Goal: Task Accomplishment & Management: Manage account settings

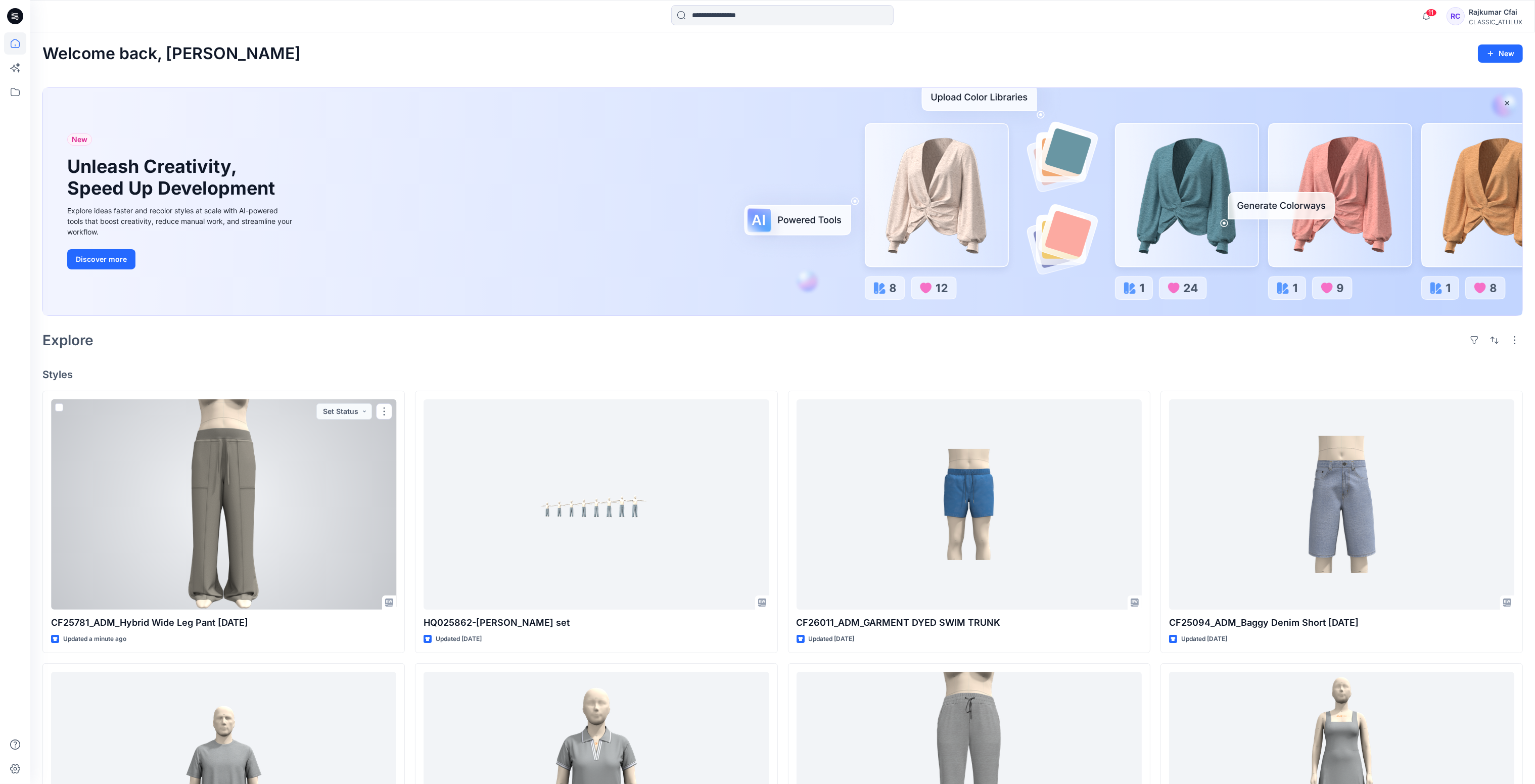
click at [253, 504] on div at bounding box center [223, 504] width 345 height 211
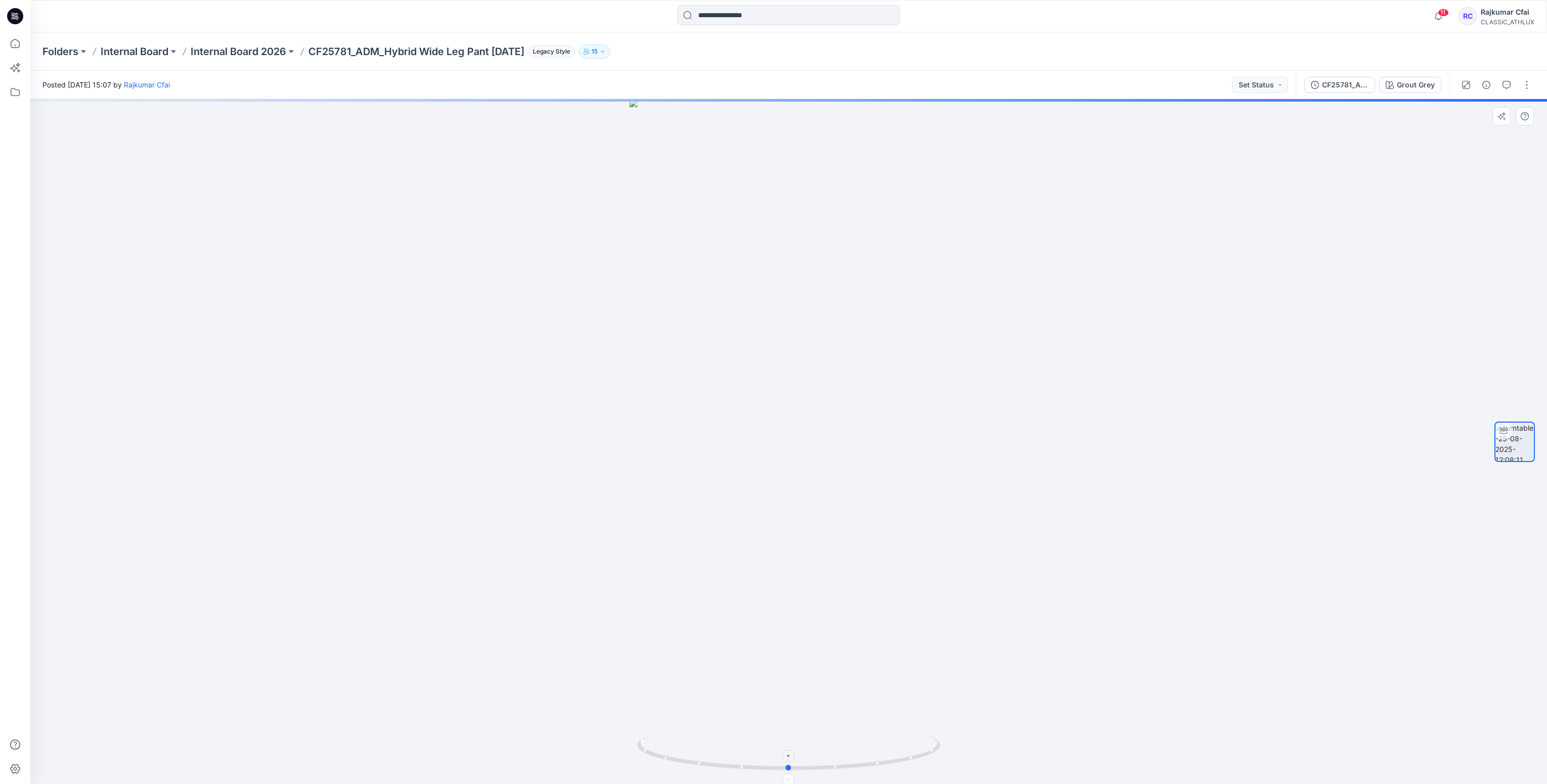
click at [878, 764] on circle at bounding box center [879, 763] width 2 height 2
drag, startPoint x: 871, startPoint y: 765, endPoint x: 601, endPoint y: 740, distance: 271.2
click at [601, 740] on div at bounding box center [789, 441] width 1516 height 685
click at [16, 14] on icon at bounding box center [15, 16] width 16 height 16
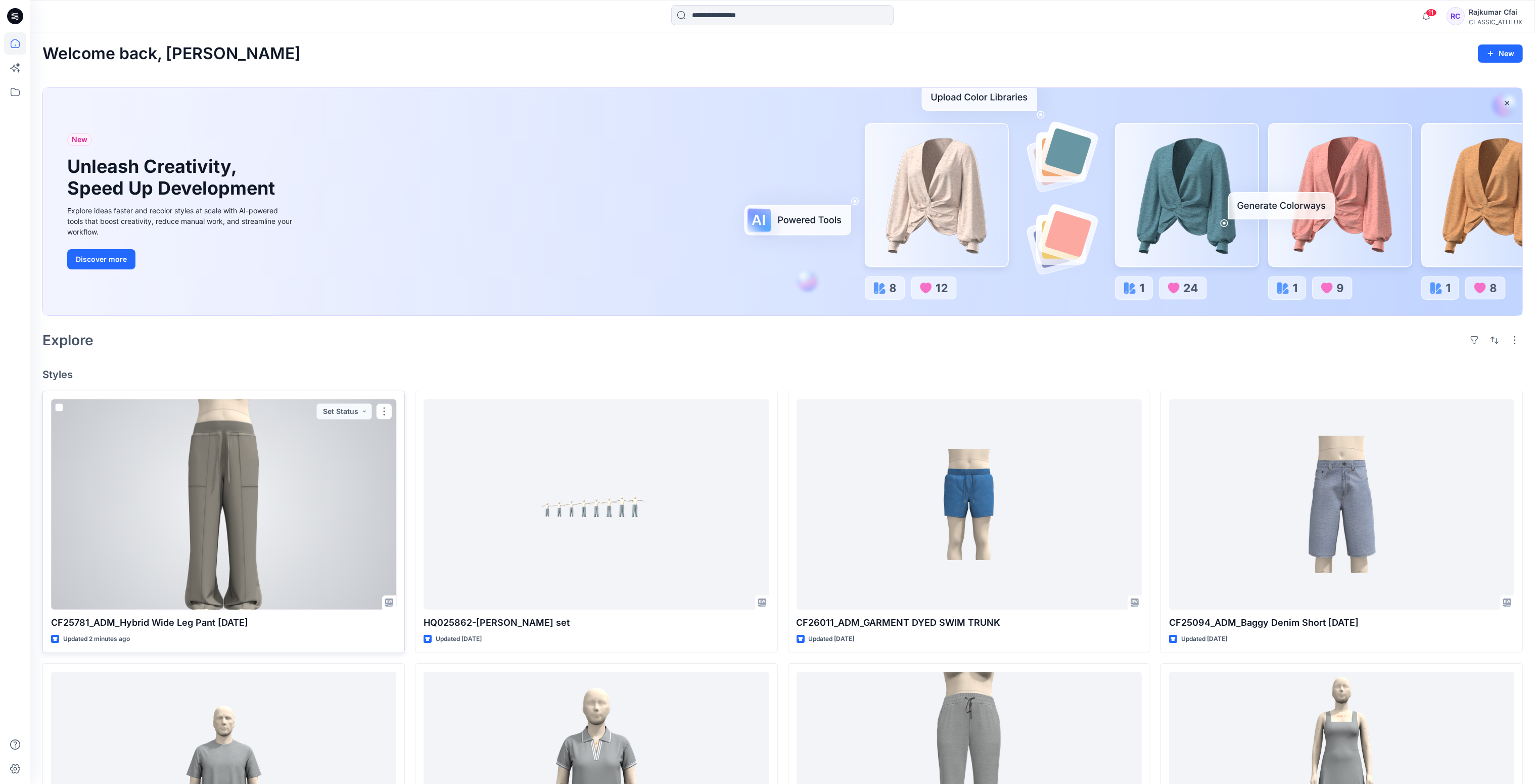
click at [346, 448] on div at bounding box center [223, 504] width 345 height 211
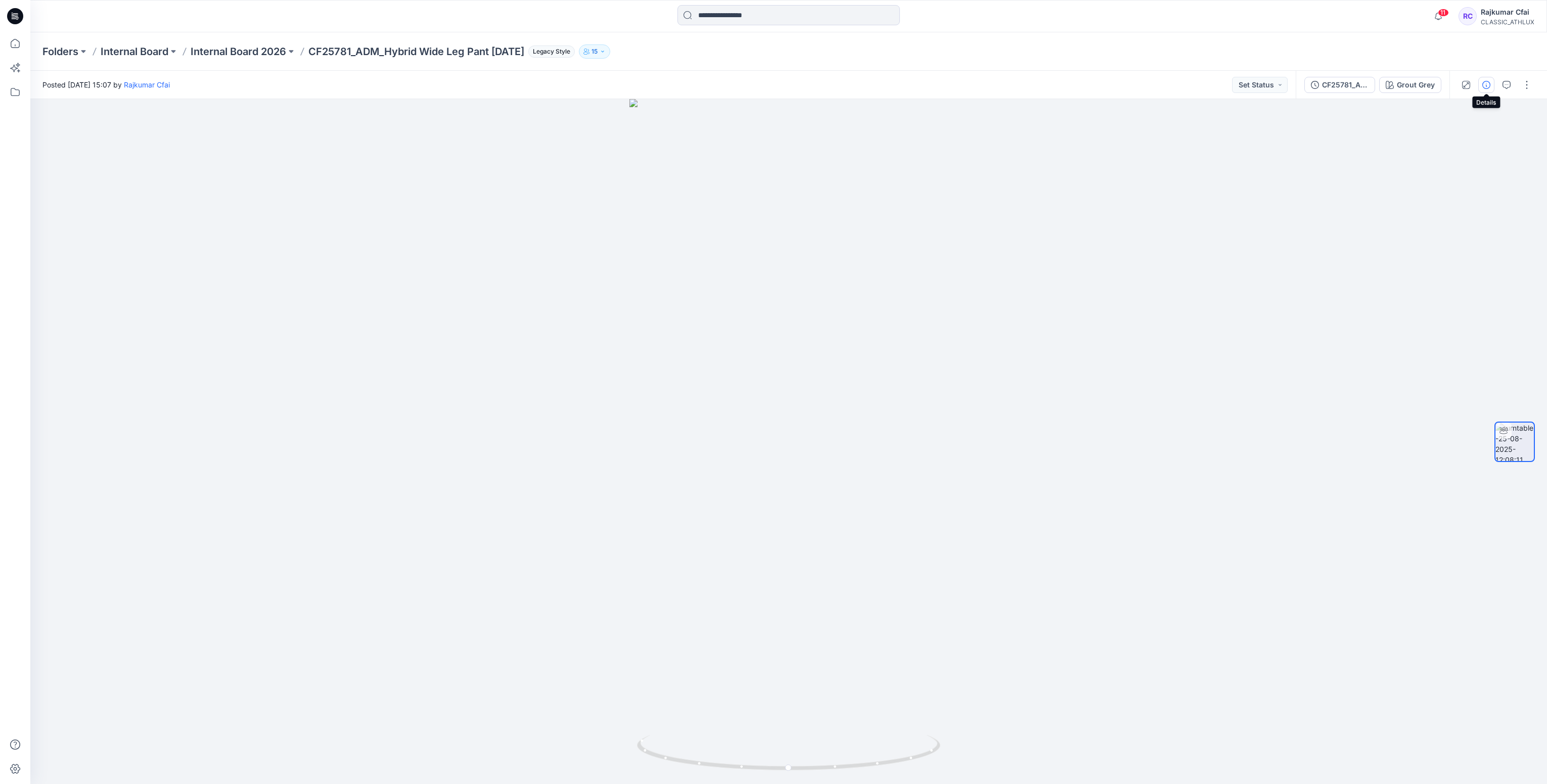
click at [1488, 86] on icon "button" at bounding box center [1486, 85] width 8 height 8
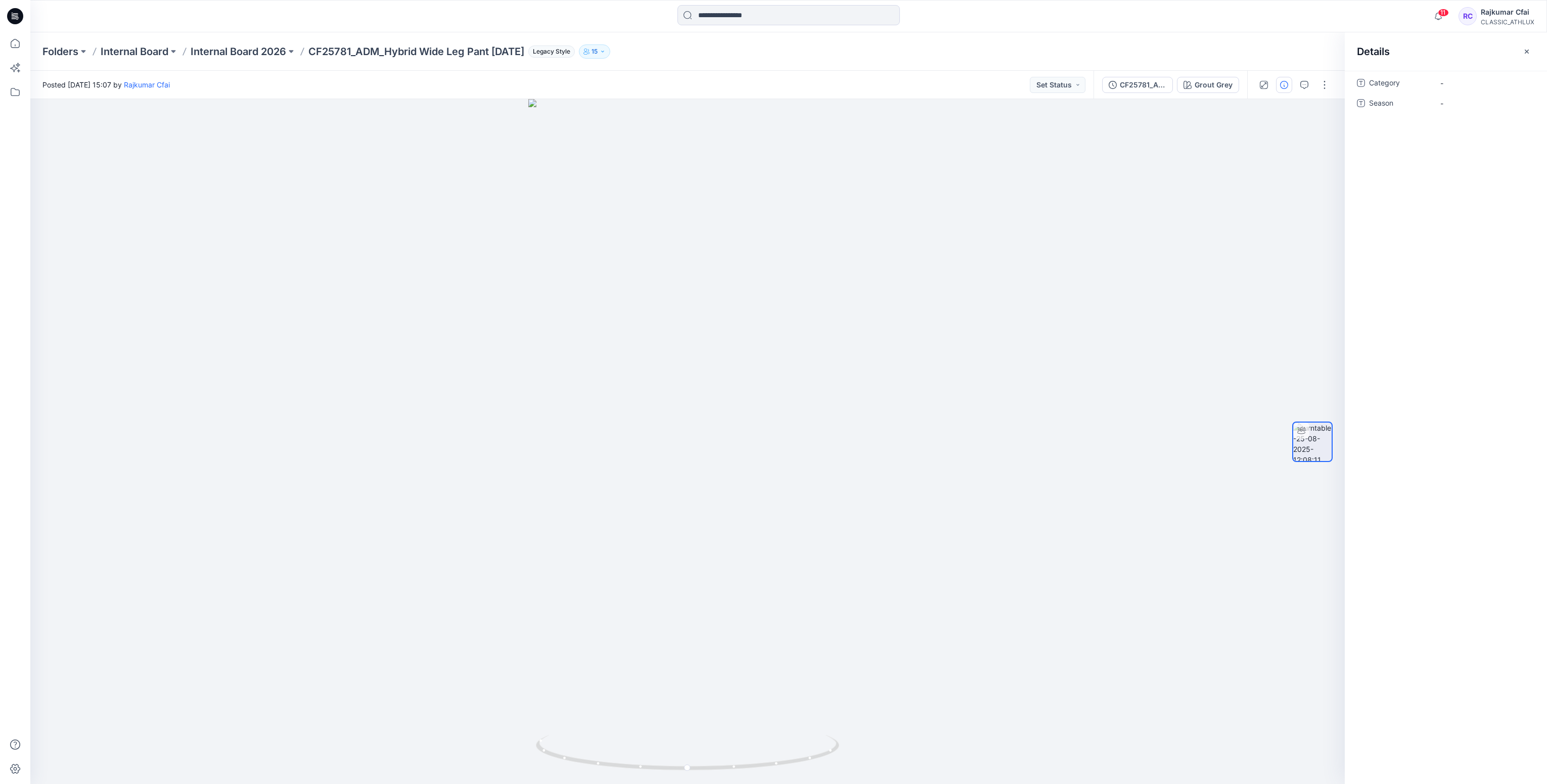
click at [18, 12] on icon at bounding box center [15, 16] width 16 height 16
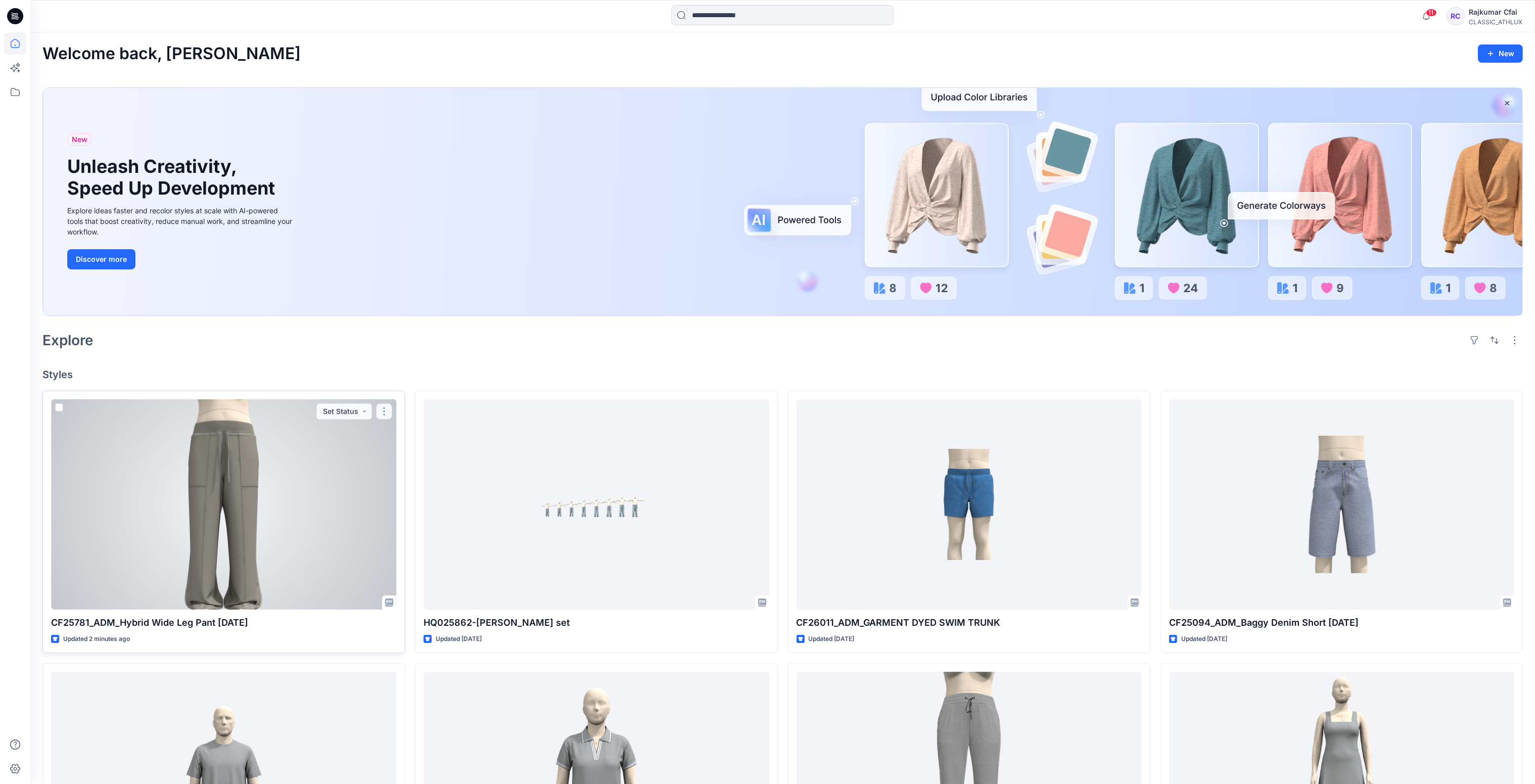
click at [387, 412] on button "button" at bounding box center [384, 411] width 16 height 16
click at [405, 432] on p "Edit" at bounding box center [402, 435] width 13 height 11
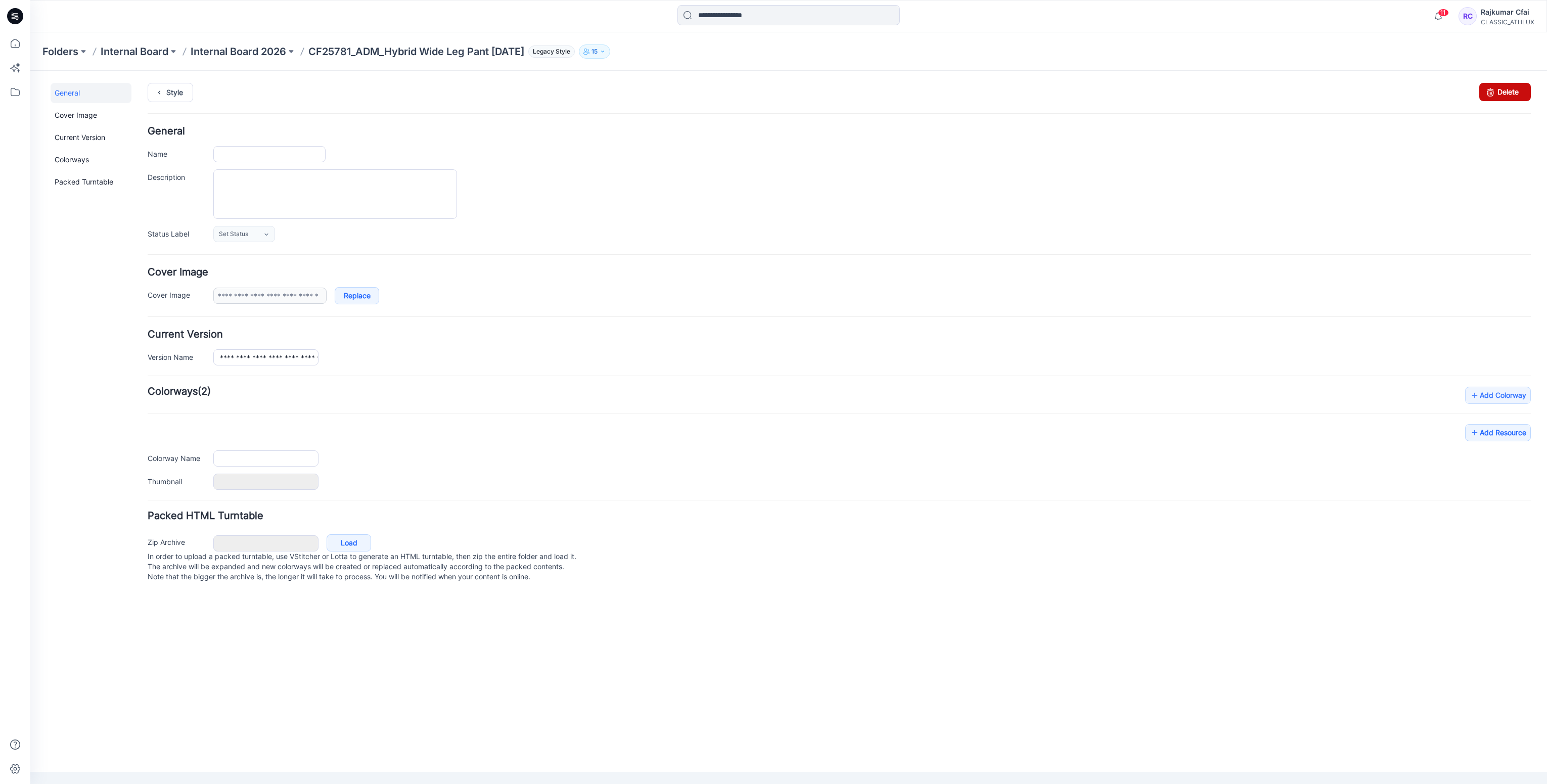
type input "**********"
click at [1511, 95] on link "Delete" at bounding box center [1505, 92] width 52 height 18
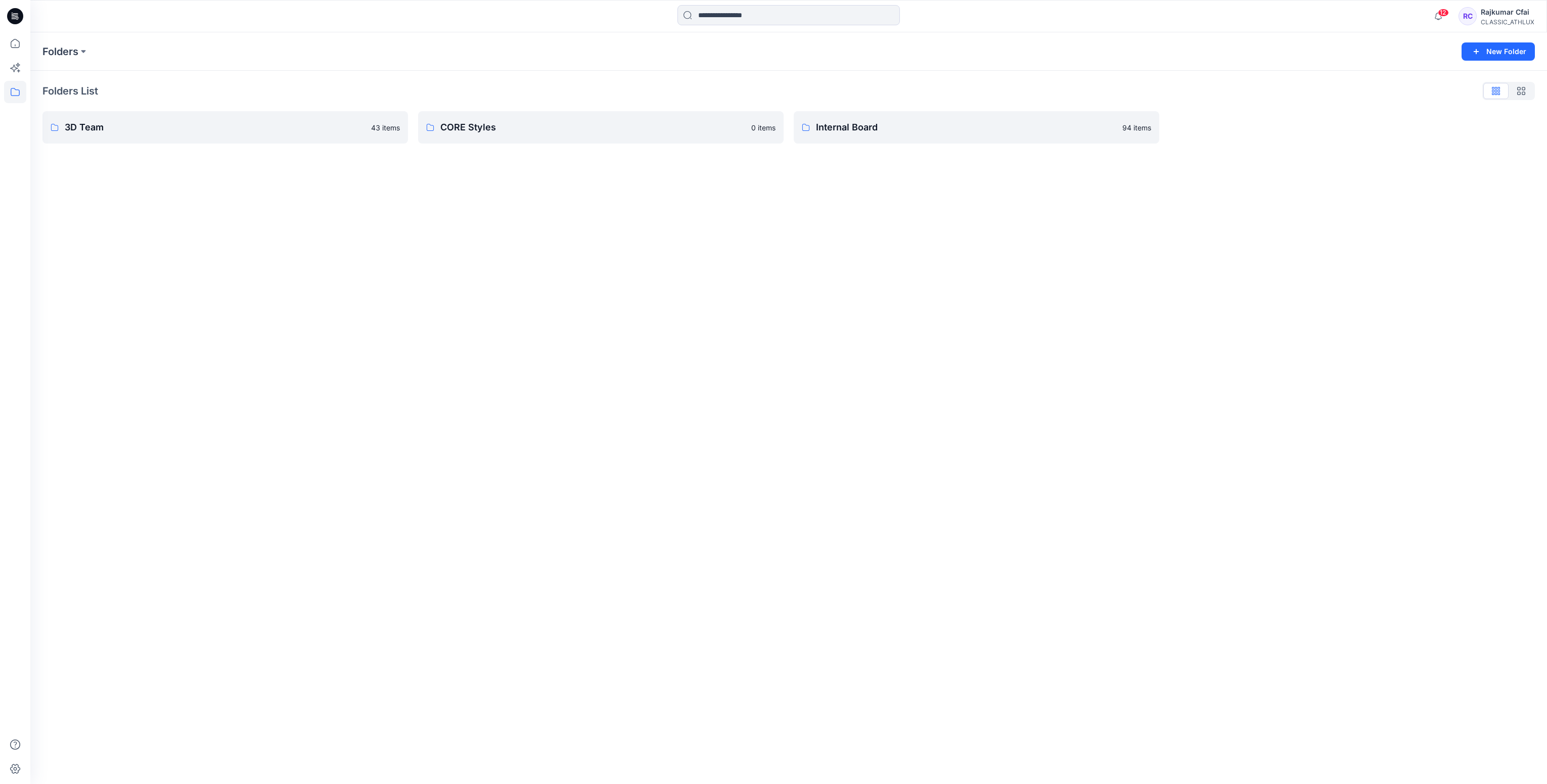
click at [15, 11] on icon at bounding box center [15, 16] width 16 height 16
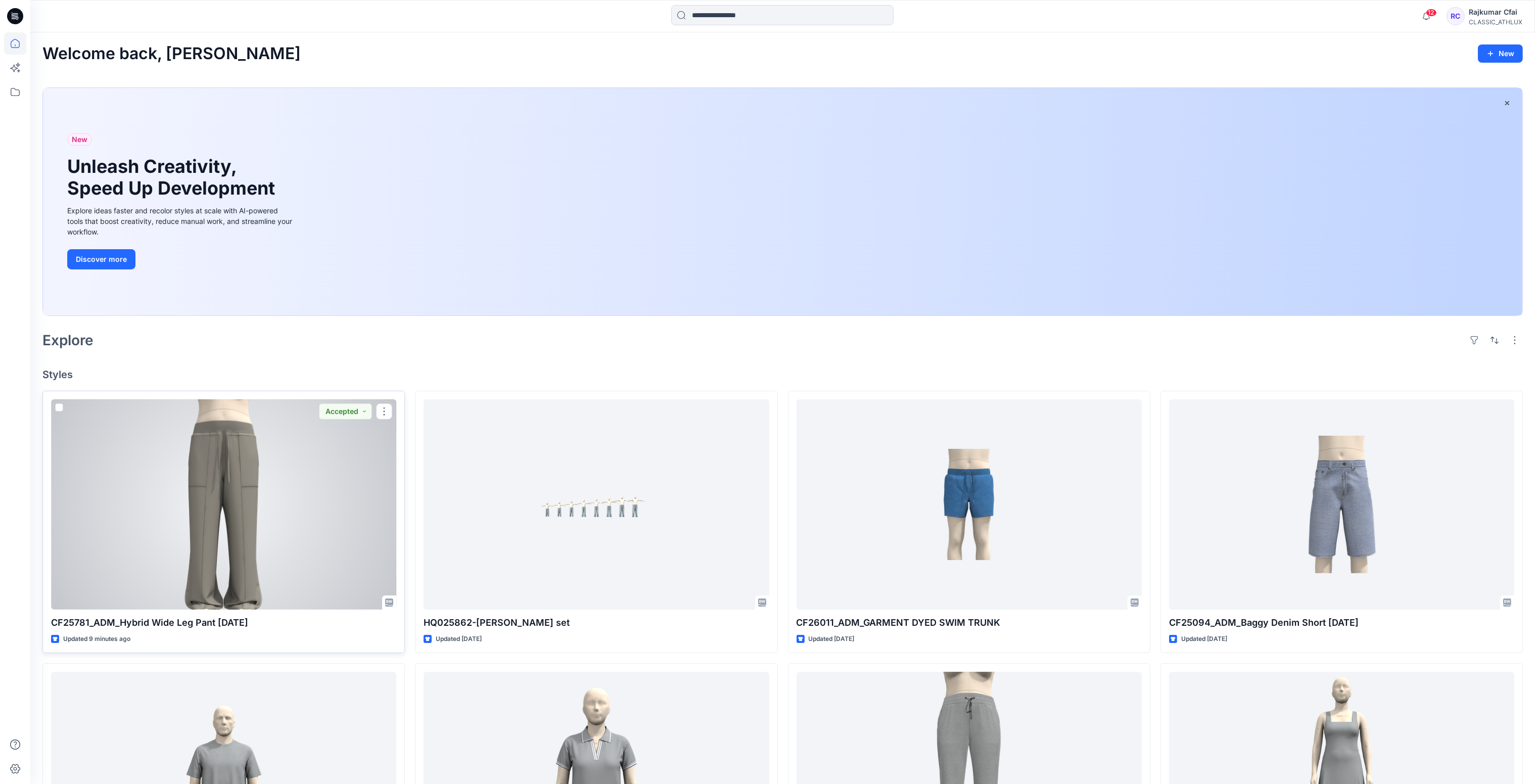
click at [297, 460] on div at bounding box center [223, 504] width 345 height 211
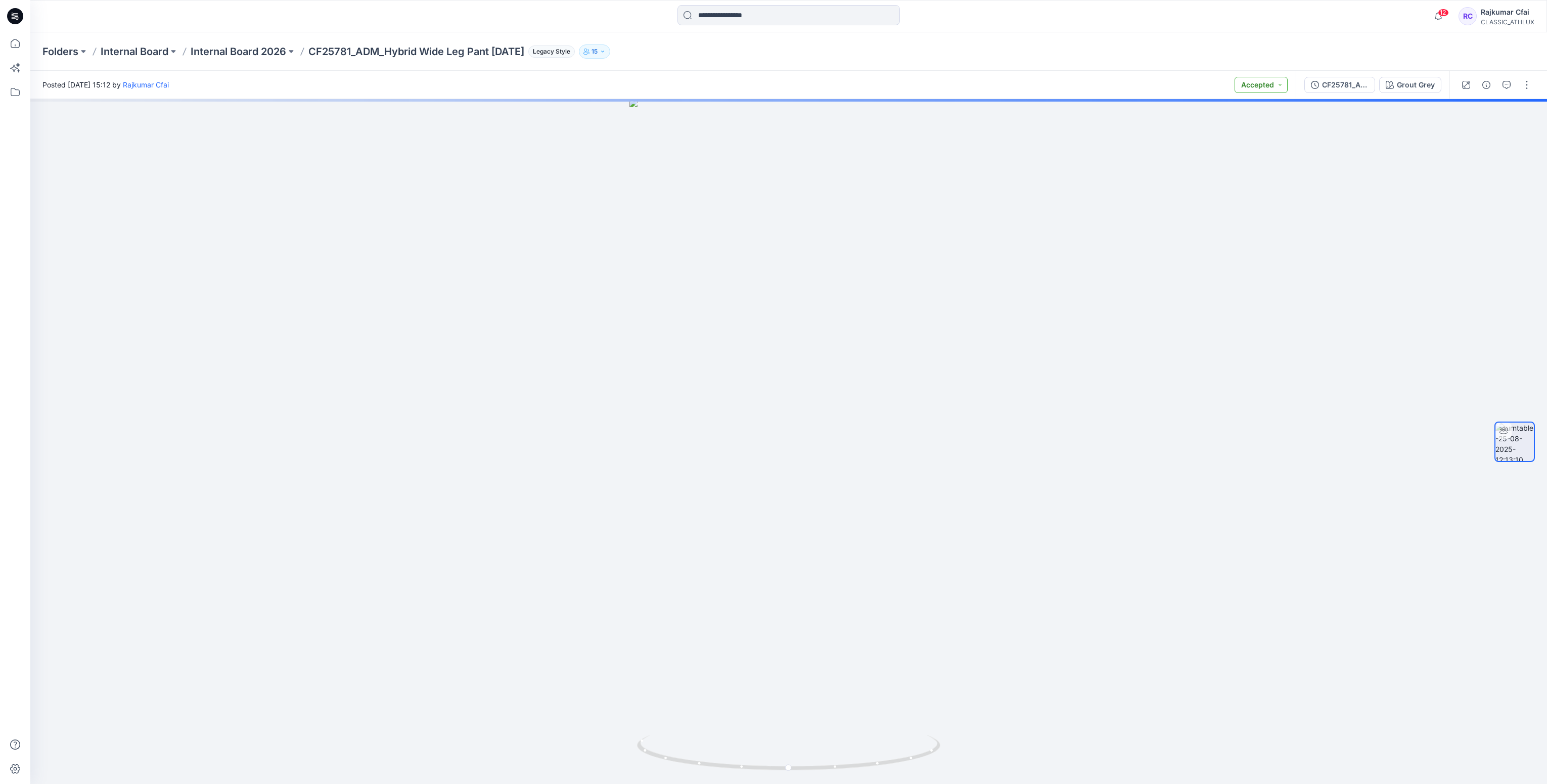
click at [1282, 83] on button "Accepted" at bounding box center [1261, 85] width 53 height 16
click at [1241, 199] on p "Designer Need To Review" at bounding box center [1245, 198] width 56 height 13
click at [1489, 91] on button "button" at bounding box center [1486, 85] width 16 height 16
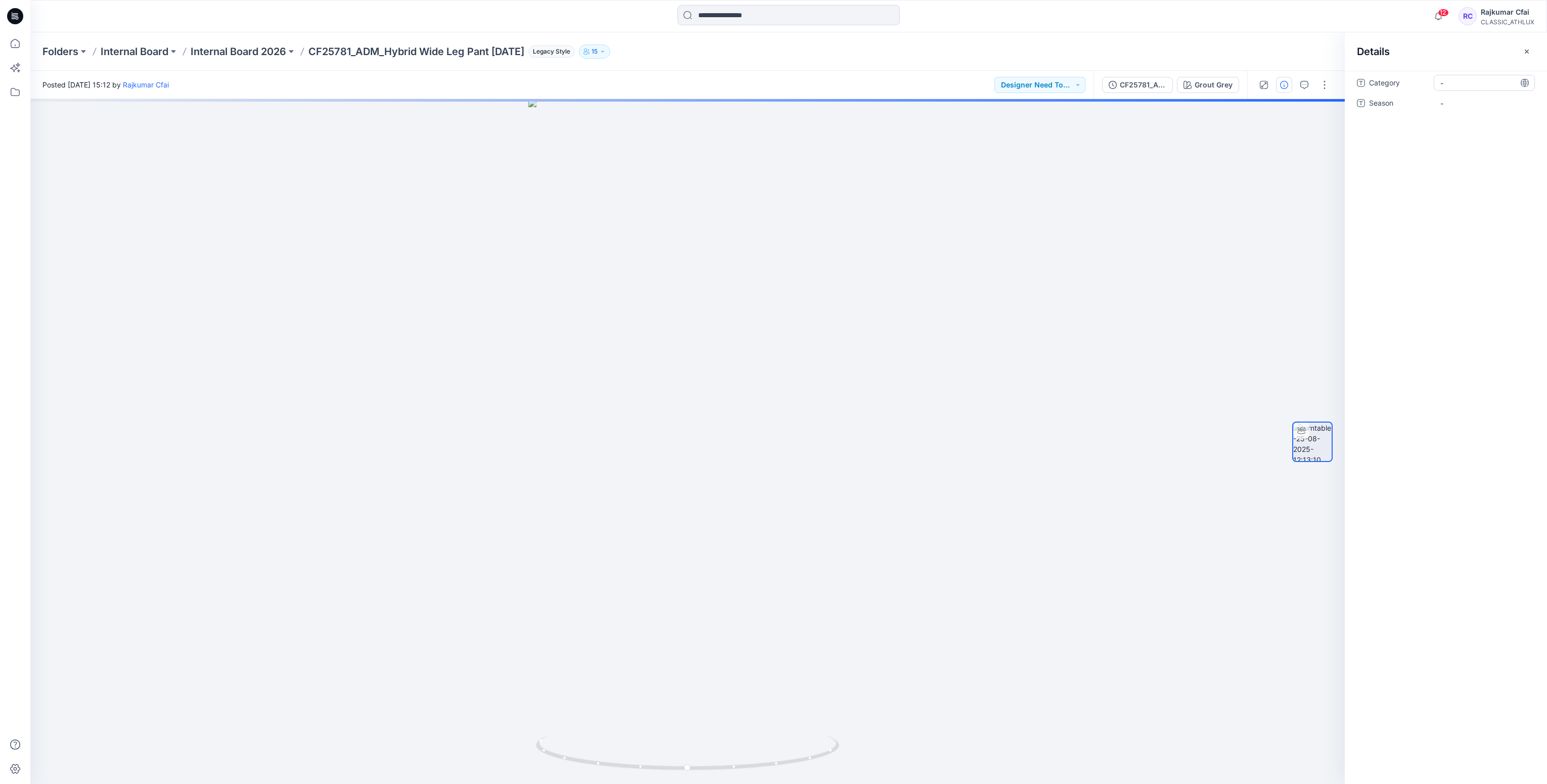
click at [1456, 82] on span "-" at bounding box center [1484, 83] width 88 height 11
type textarea "**********"
click at [1452, 100] on span "-" at bounding box center [1484, 103] width 88 height 11
type textarea "*****"
click at [1430, 161] on div "Category Women's Active Season S2 26" at bounding box center [1446, 427] width 202 height 713
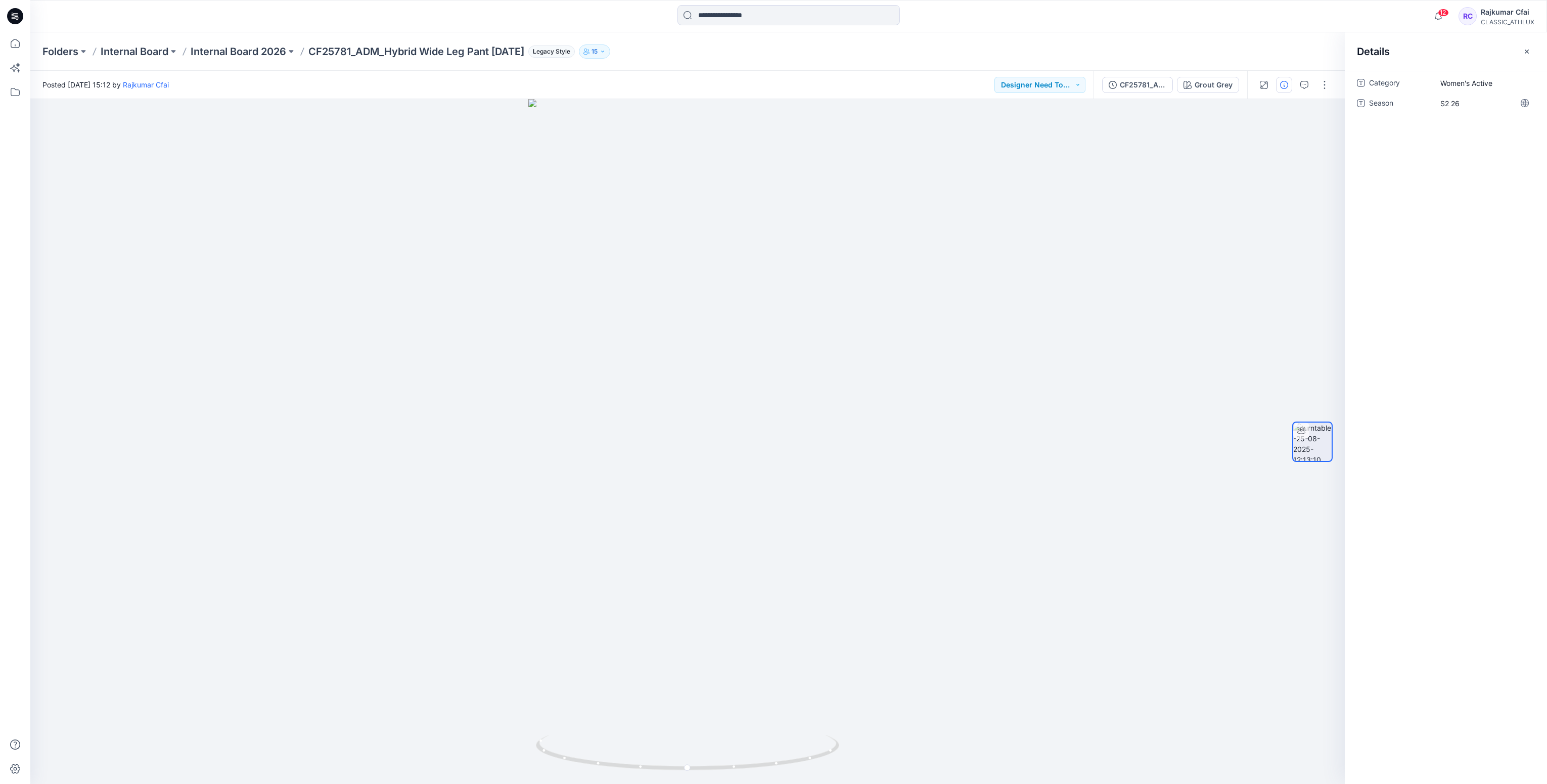
click at [16, 18] on icon at bounding box center [15, 16] width 16 height 16
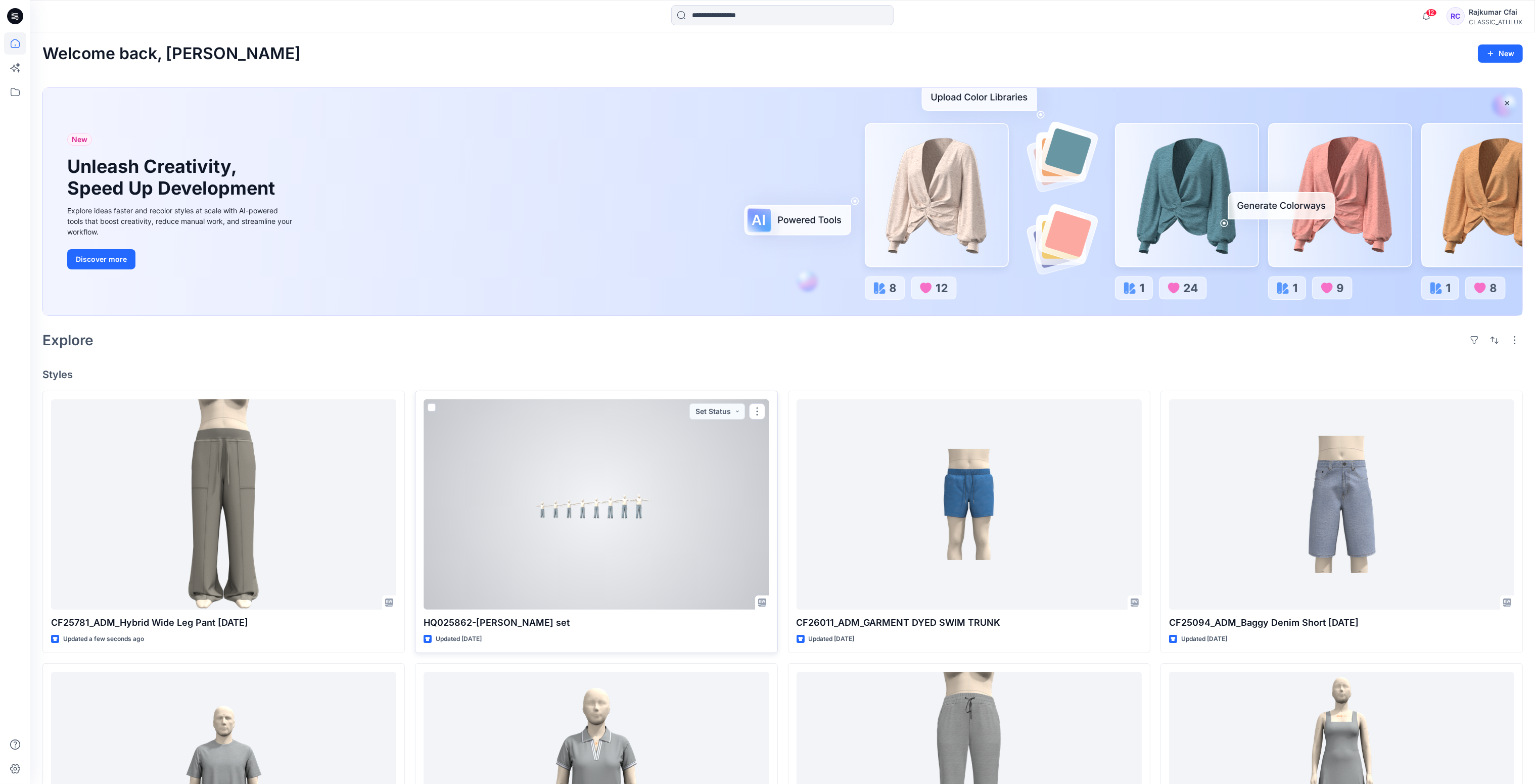
scroll to position [76, 0]
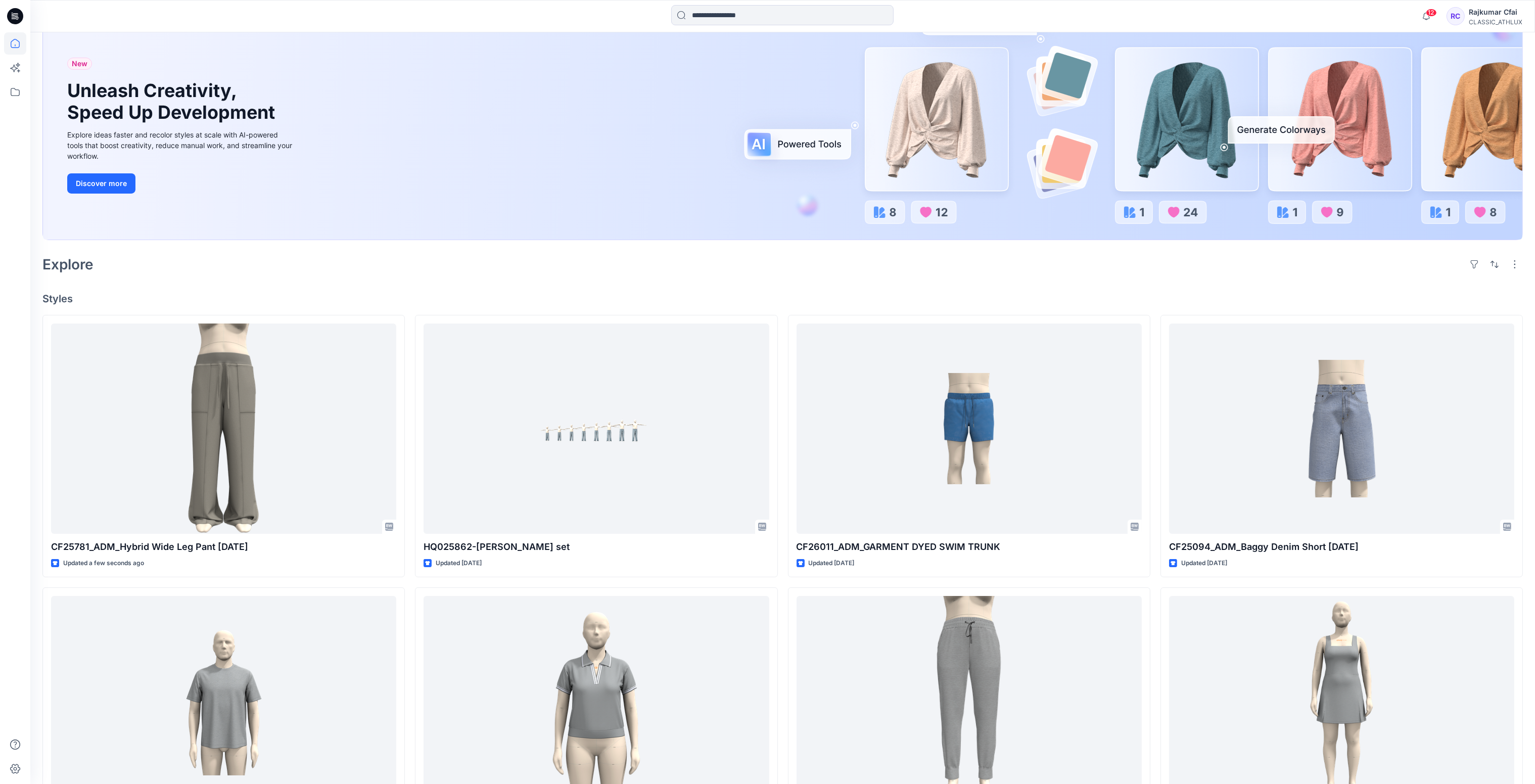
click at [606, 285] on div "Welcome back, Rajkumar New New Unleash Creativity, Speed Up Development Explore…" at bounding box center [783, 564] width 1504 height 1214
drag, startPoint x: 13, startPoint y: 17, endPoint x: 23, endPoint y: 42, distance: 26.9
click at [12, 17] on icon at bounding box center [15, 16] width 16 height 16
click at [678, 275] on div "Explore" at bounding box center [783, 264] width 1480 height 24
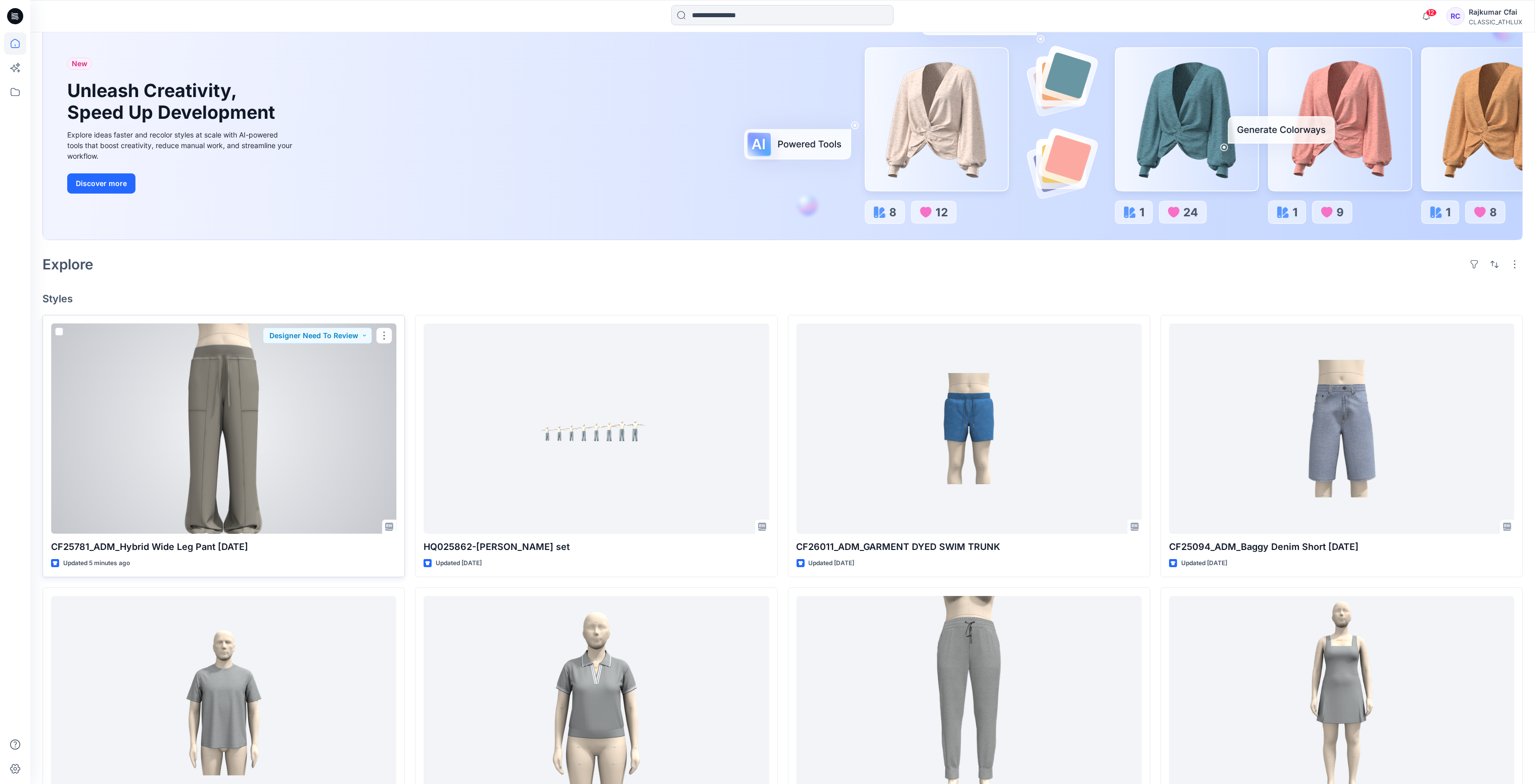
click at [168, 400] on div at bounding box center [223, 429] width 345 height 211
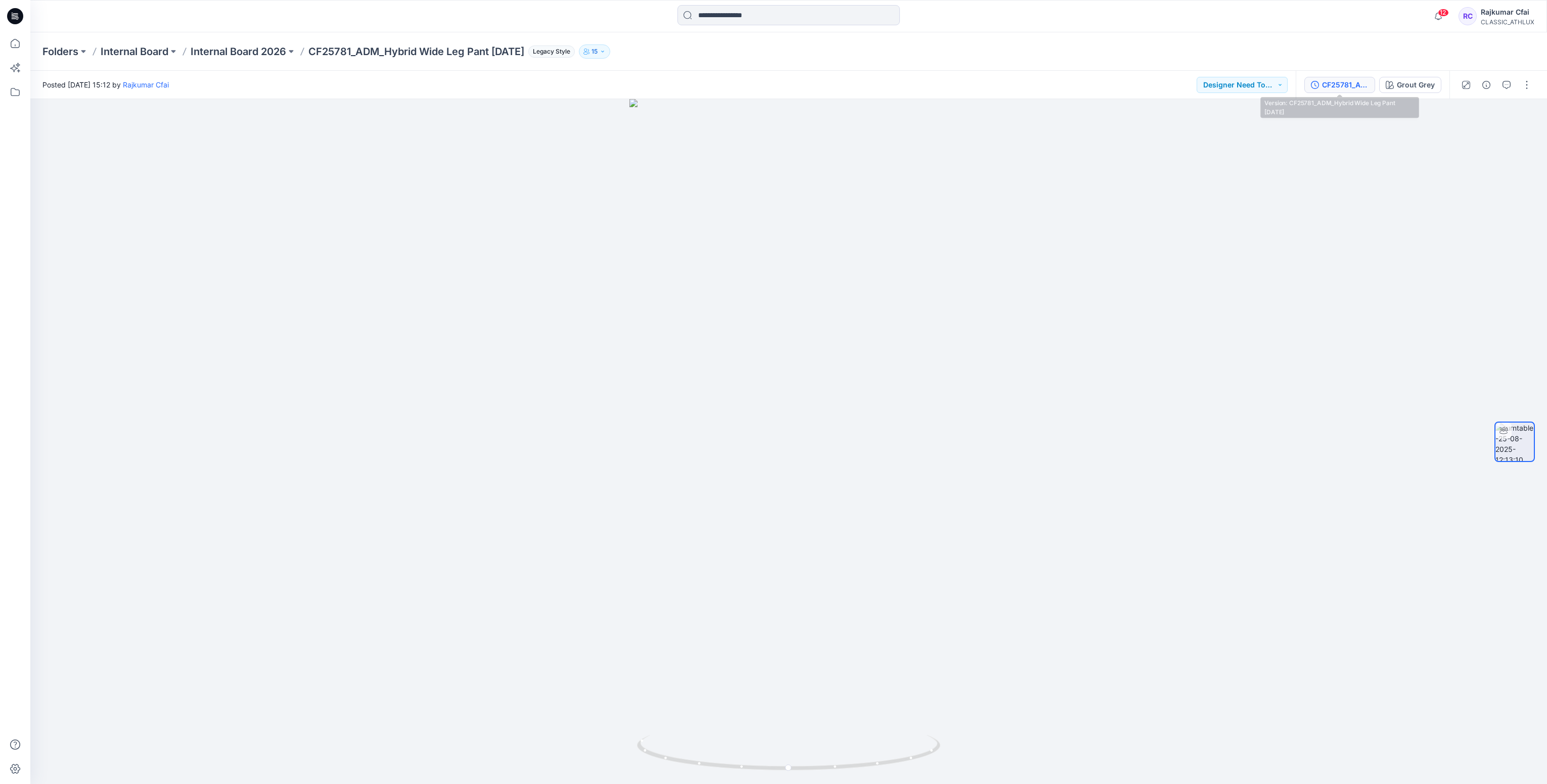
click at [1355, 88] on div "CF25781_ADM_Hybrid Wide Leg Pant 25Aug25" at bounding box center [1345, 85] width 46 height 11
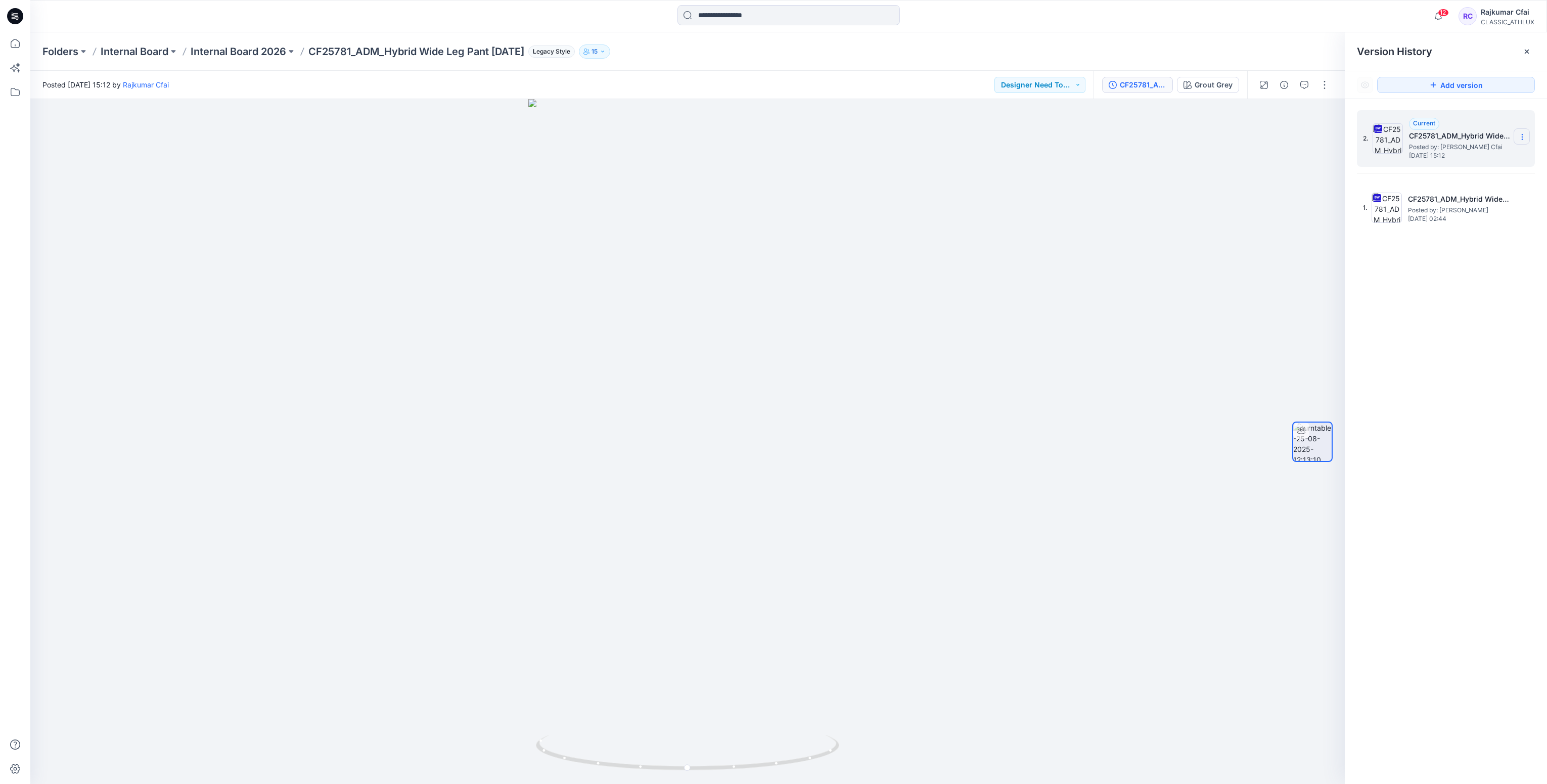
click at [1523, 139] on icon at bounding box center [1522, 136] width 8 height 8
click at [441, 327] on div at bounding box center [688, 441] width 1315 height 685
drag, startPoint x: 808, startPoint y: 760, endPoint x: 799, endPoint y: 672, distance: 88.5
click at [838, 744] on icon at bounding box center [688, 753] width 306 height 38
click at [17, 22] on icon at bounding box center [15, 16] width 16 height 16
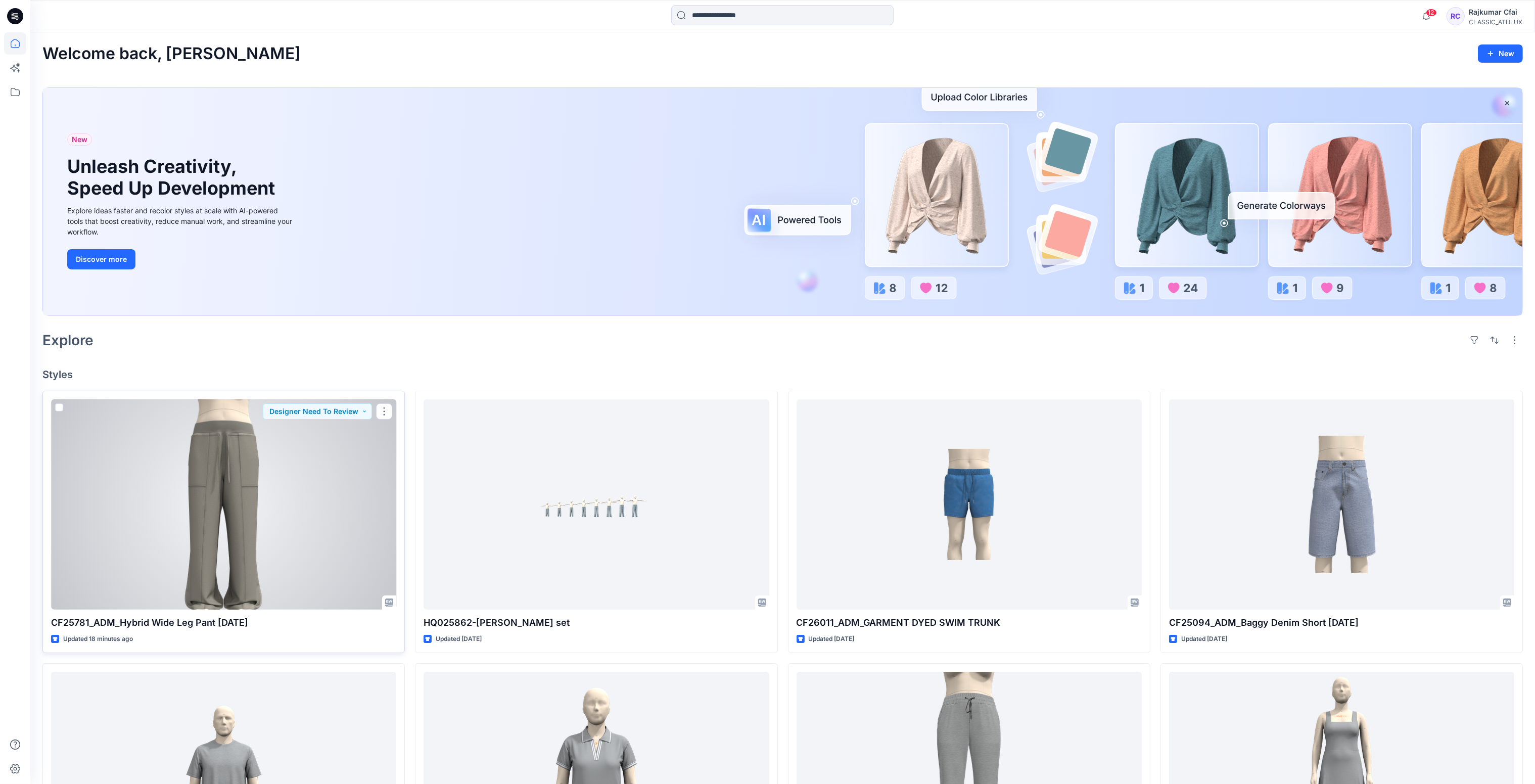
click at [244, 499] on div at bounding box center [223, 504] width 345 height 211
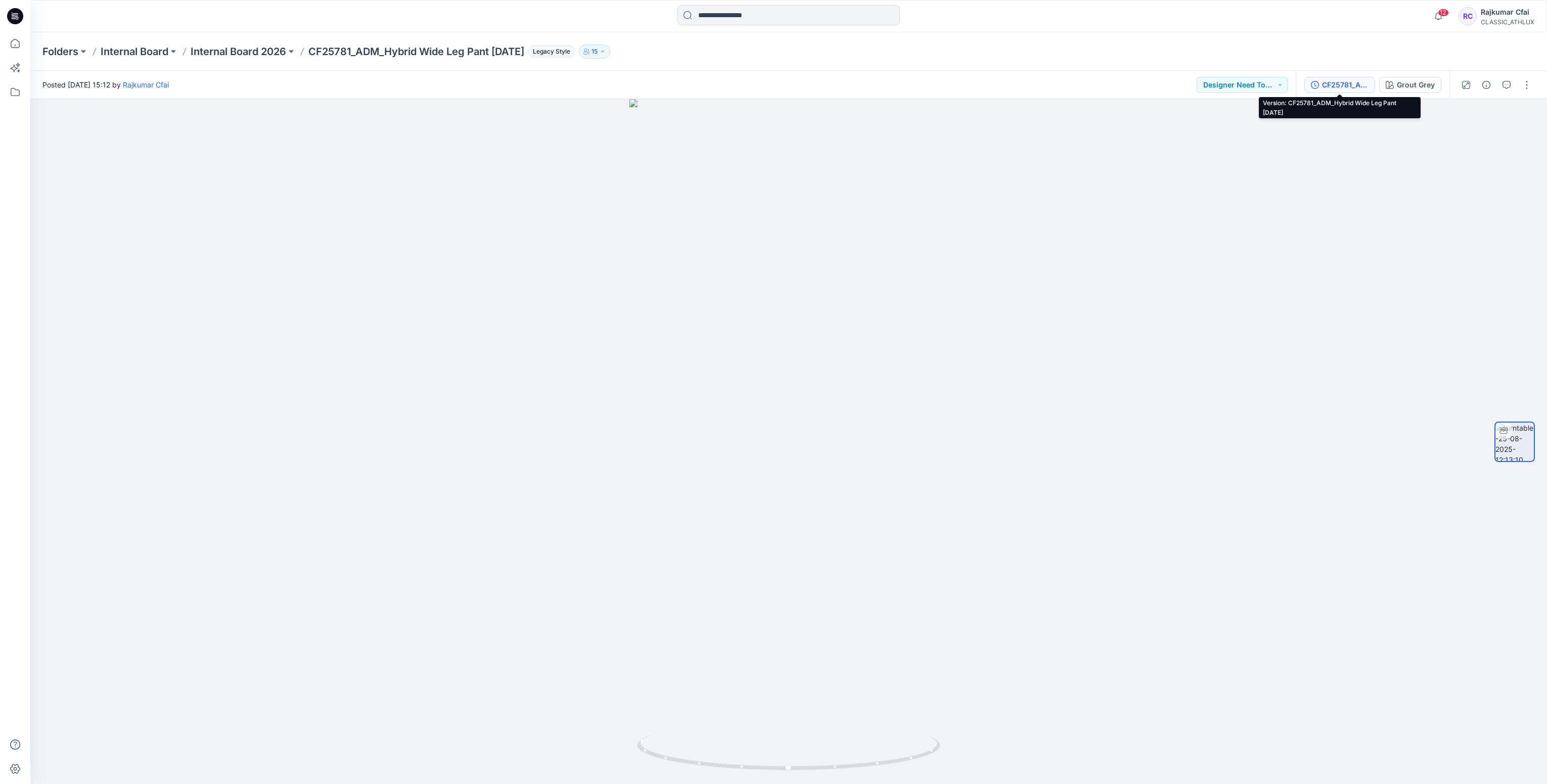
click at [1345, 85] on div "CF25781_ADM_Hybrid Wide Leg Pant 25Aug25" at bounding box center [1345, 85] width 46 height 11
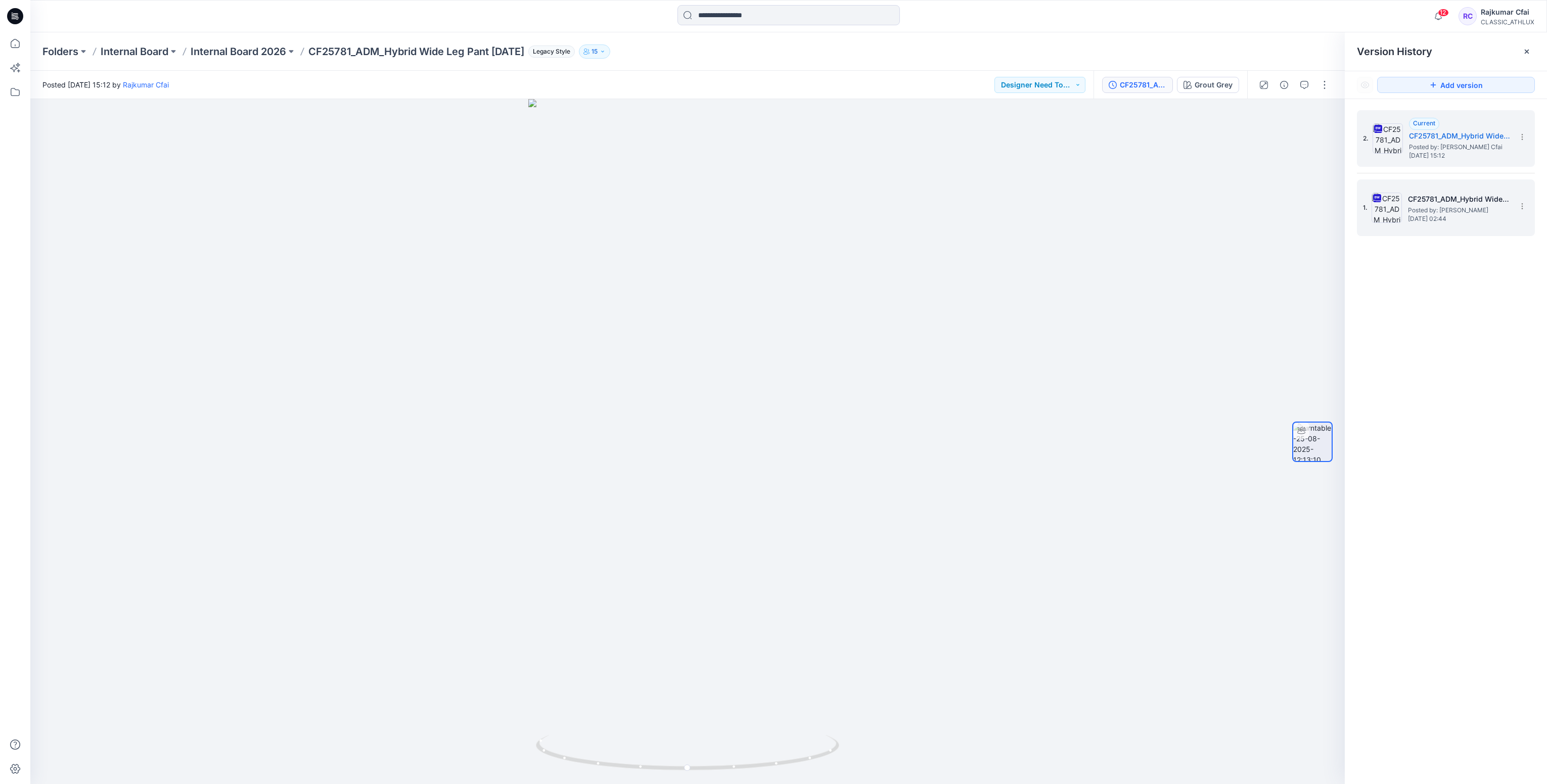
click at [1429, 209] on span "Posted by: Chantal Athlux" at bounding box center [1458, 210] width 101 height 10
click at [15, 14] on icon at bounding box center [15, 16] width 16 height 16
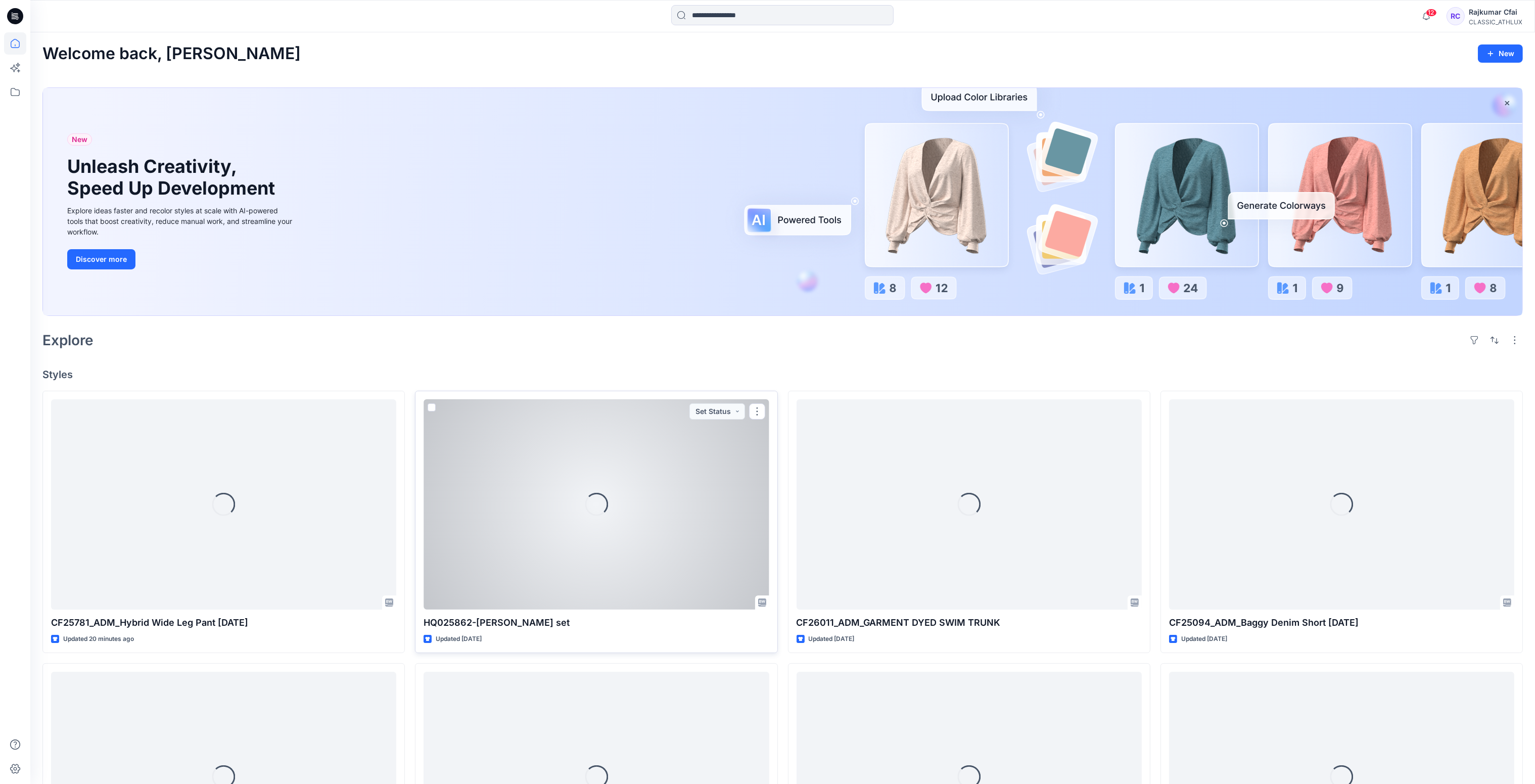
click at [574, 551] on div "Loading..." at bounding box center [596, 504] width 345 height 211
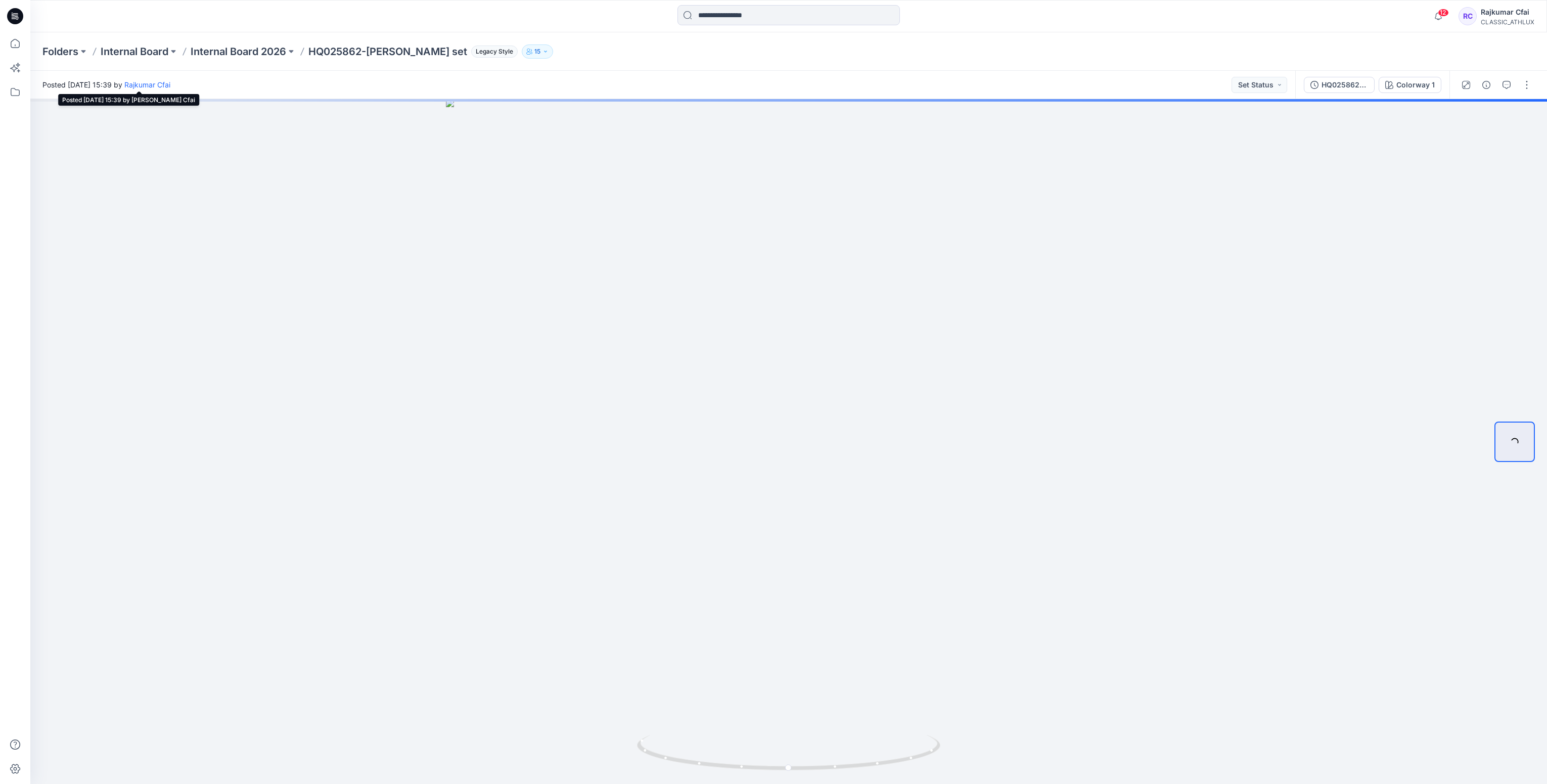
drag, startPoint x: 125, startPoint y: 85, endPoint x: 144, endPoint y: 84, distance: 19.0
click at [144, 84] on span "Posted Saturday, August 23, 2025 15:39 by Rajkumar Cfai" at bounding box center [106, 85] width 128 height 11
drag, startPoint x: 10, startPoint y: 13, endPoint x: 29, endPoint y: 41, distance: 33.8
click at [10, 14] on icon at bounding box center [15, 16] width 16 height 16
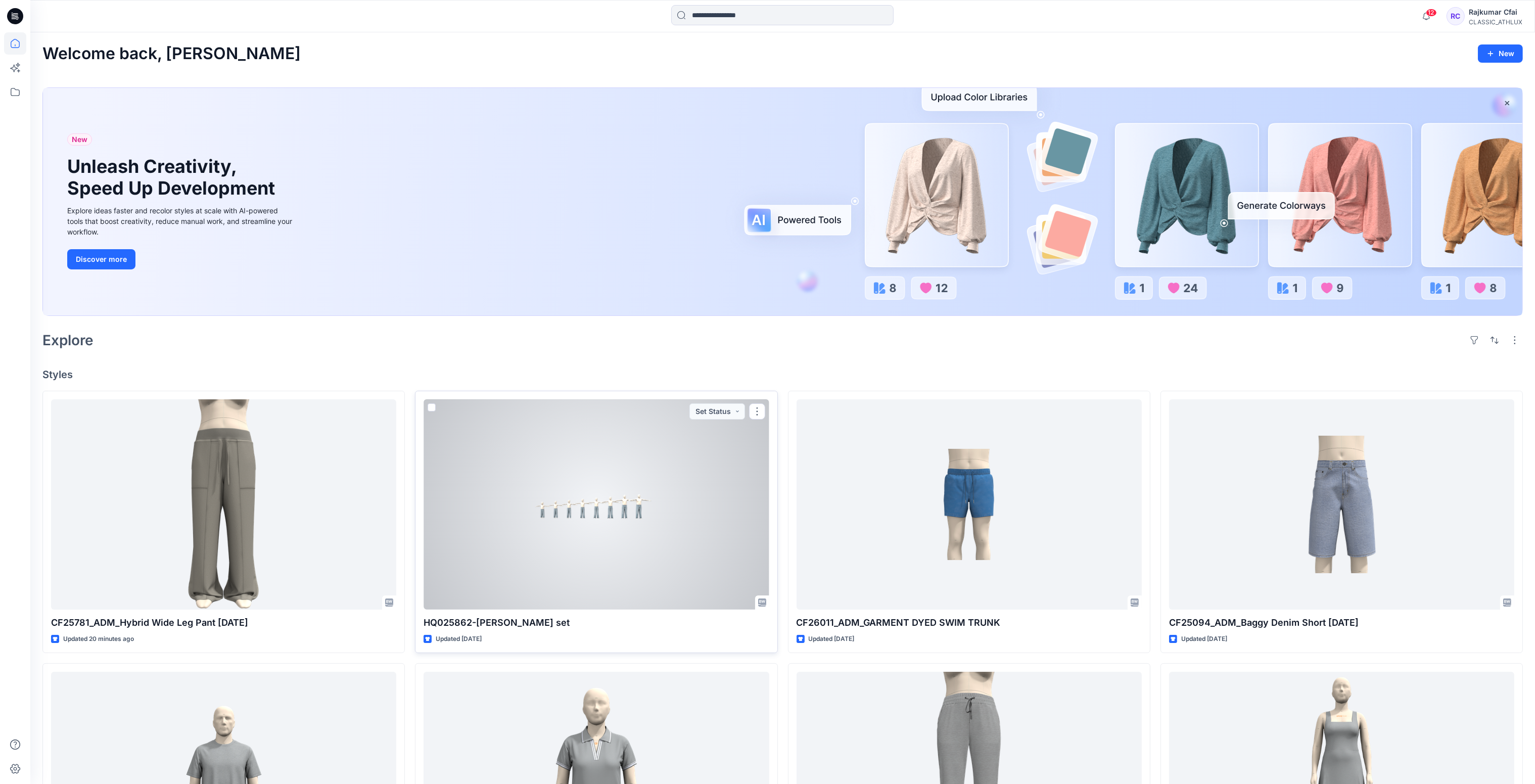
click at [635, 500] on div at bounding box center [596, 504] width 345 height 211
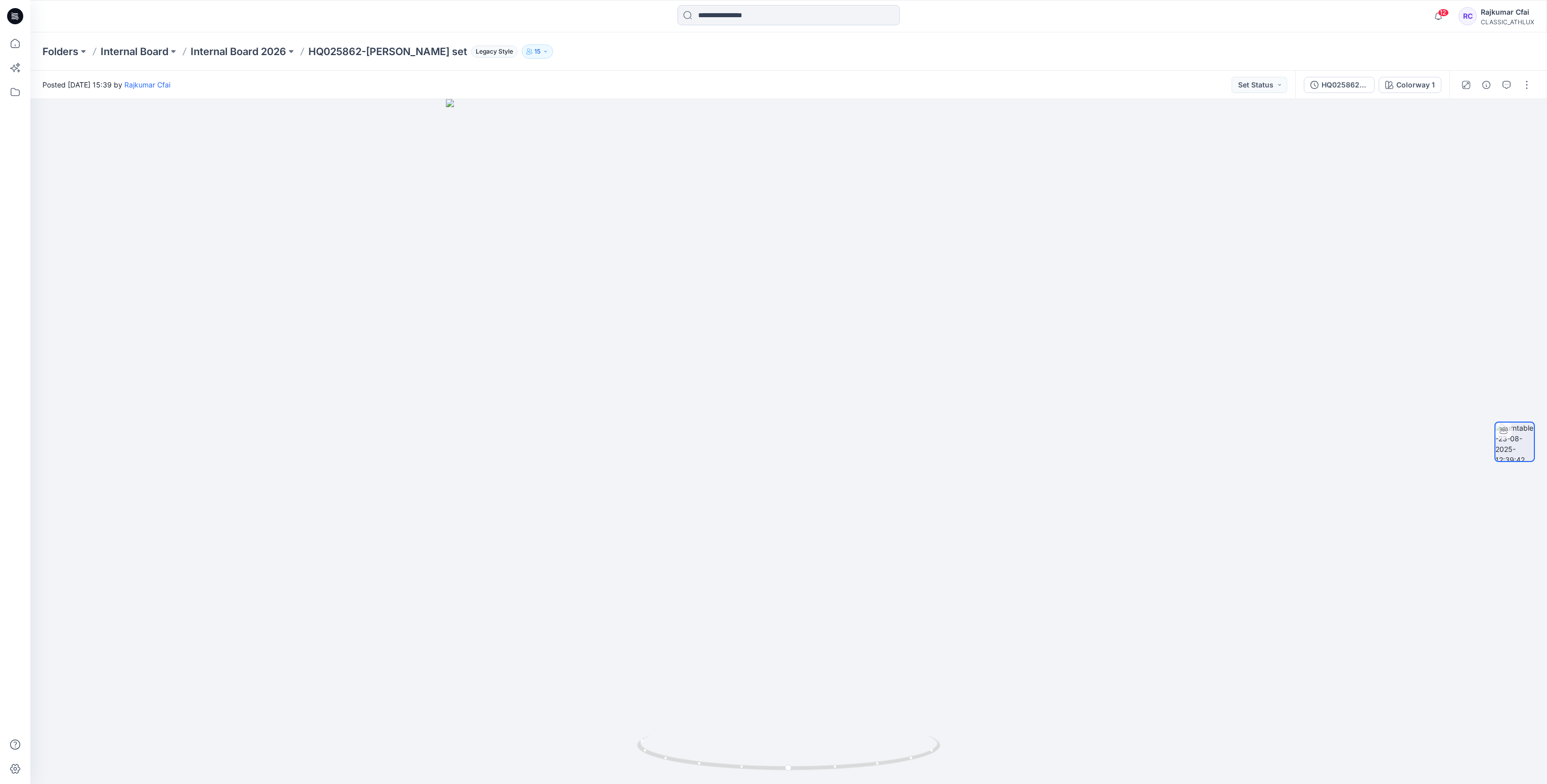
click at [13, 16] on icon at bounding box center [13, 16] width 3 height 1
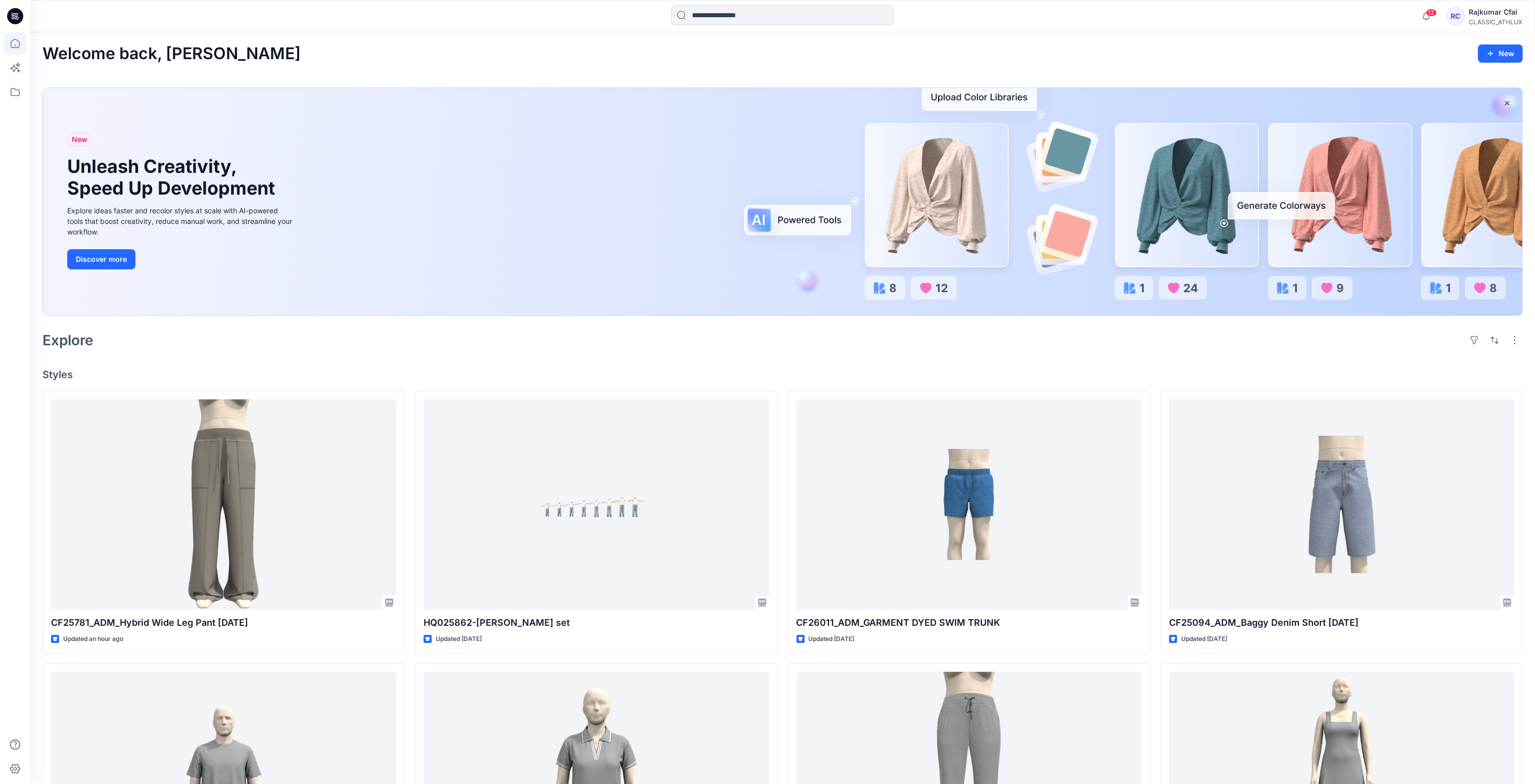
click at [367, 357] on div "Welcome back, Rajkumar New New Unleash Creativity, Speed Up Development Explore…" at bounding box center [783, 639] width 1504 height 1214
click at [17, 17] on icon at bounding box center [17, 17] width 4 height 1
click at [432, 372] on h4 "Styles" at bounding box center [783, 375] width 1480 height 12
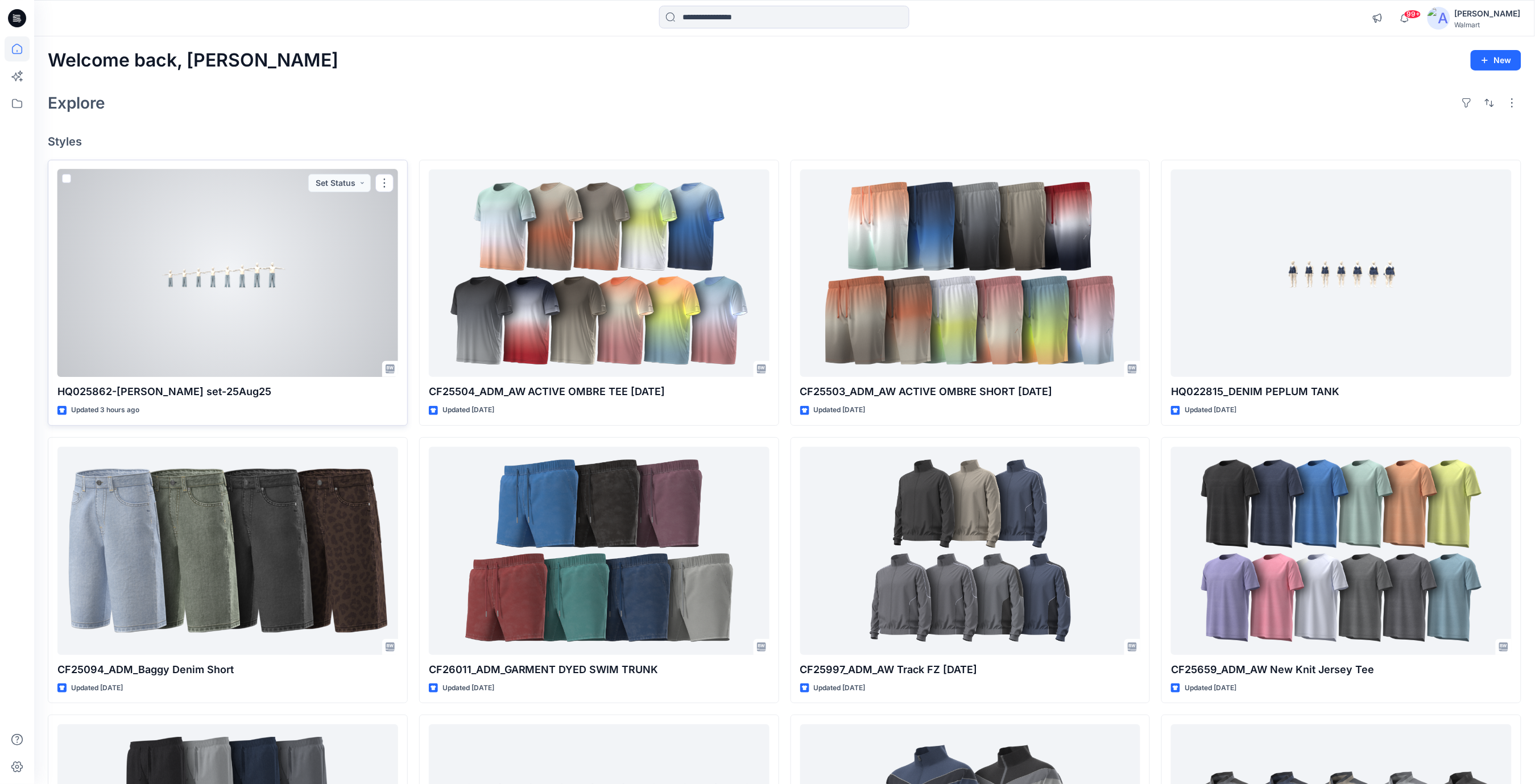
click at [218, 289] on div at bounding box center [228, 273] width 341 height 208
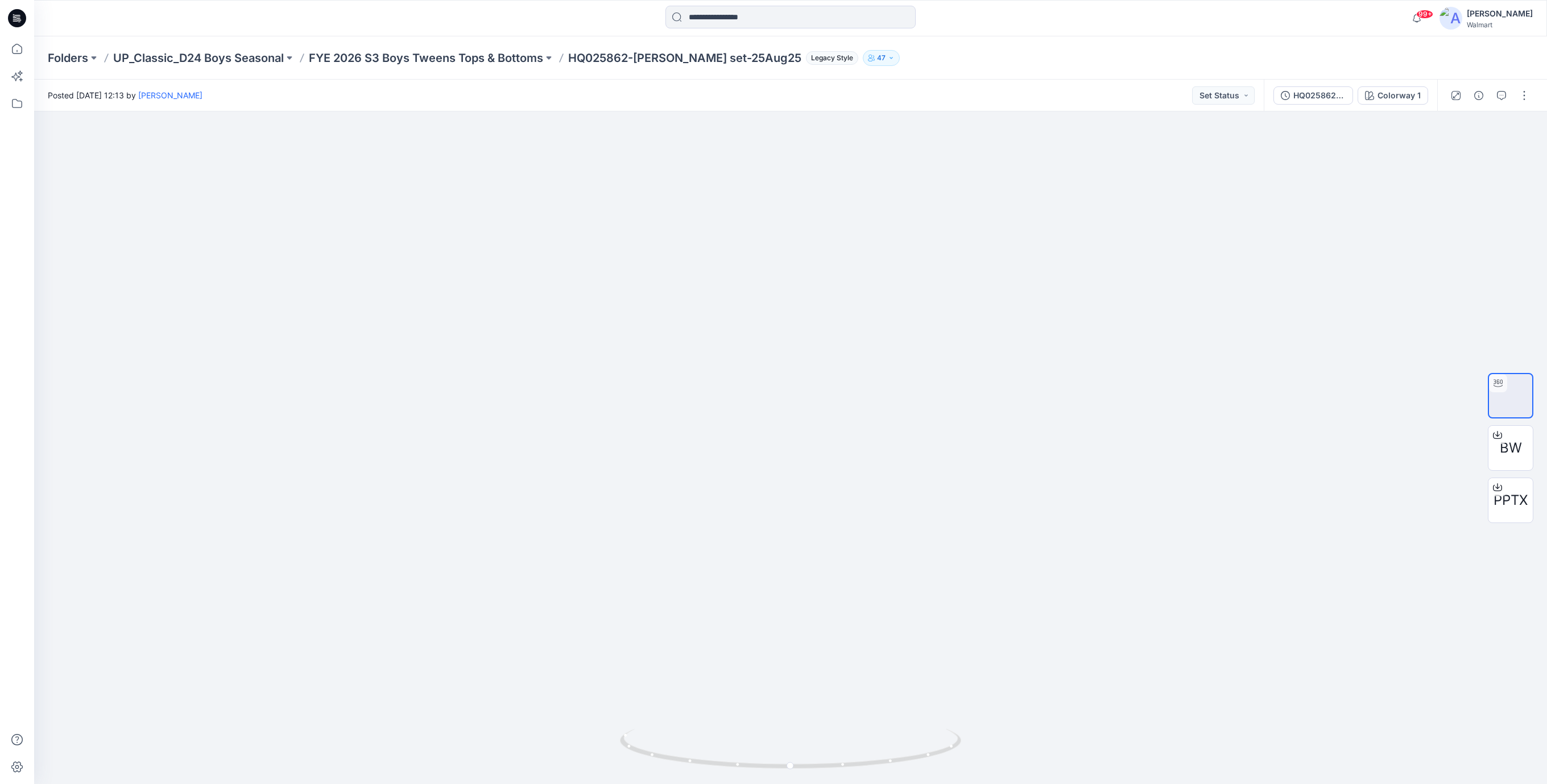
click at [14, 20] on icon at bounding box center [17, 18] width 18 height 18
